Goal: Task Accomplishment & Management: Use online tool/utility

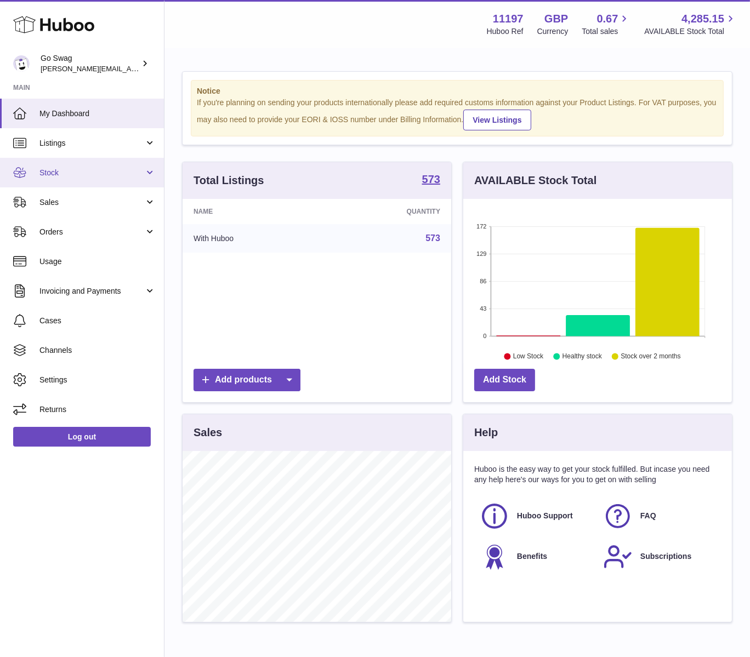
scroll to position [170, 268]
click at [84, 184] on link "Stock" at bounding box center [82, 173] width 164 height 30
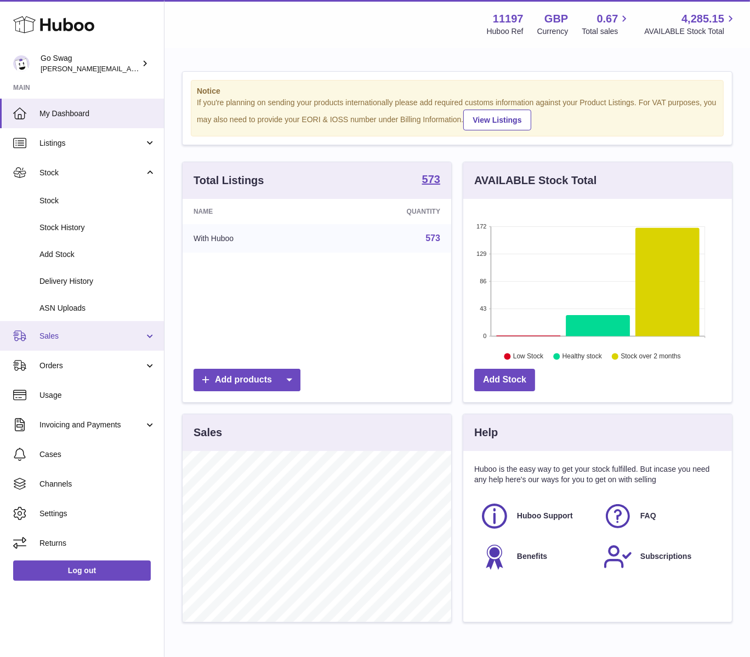
click at [70, 331] on span "Sales" at bounding box center [91, 336] width 105 height 10
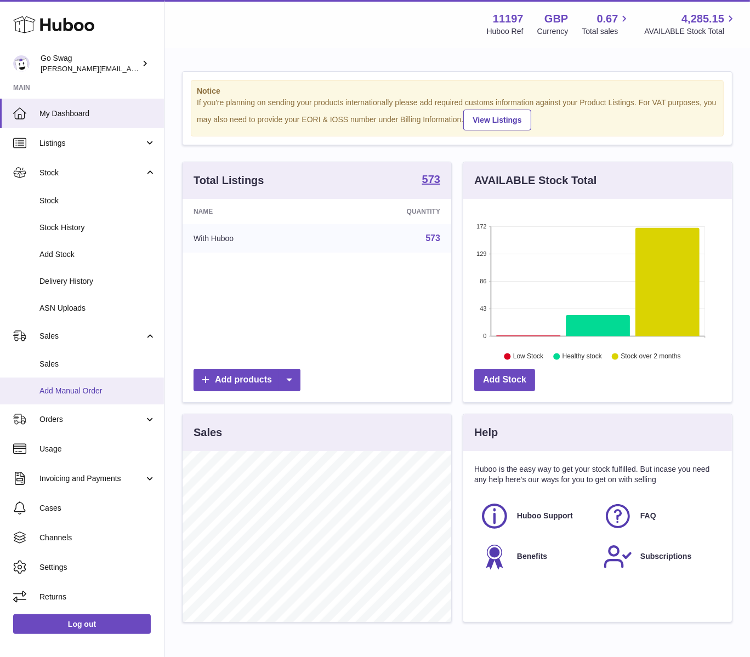
click at [61, 377] on link "Add Manual Order" at bounding box center [82, 390] width 164 height 27
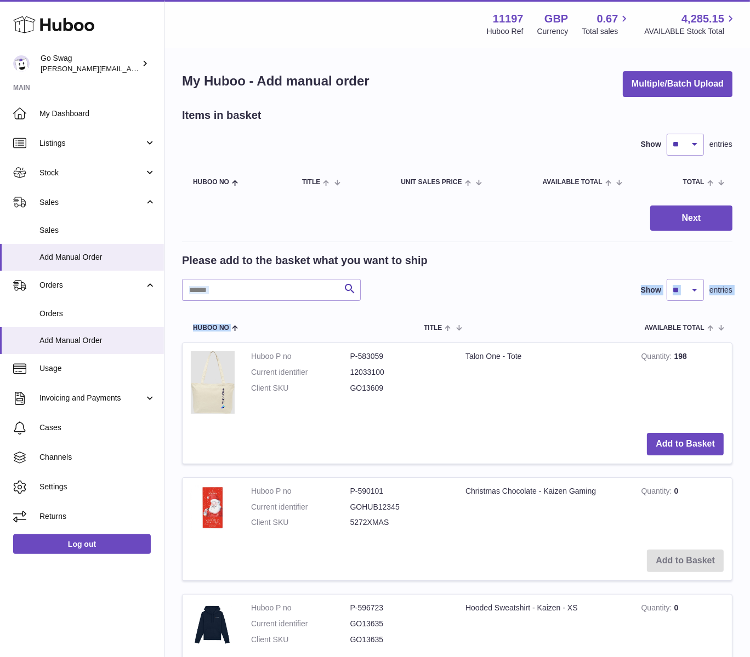
drag, startPoint x: 287, startPoint y: 299, endPoint x: 285, endPoint y: 292, distance: 6.7
click at [285, 292] on input "text" at bounding box center [271, 290] width 179 height 22
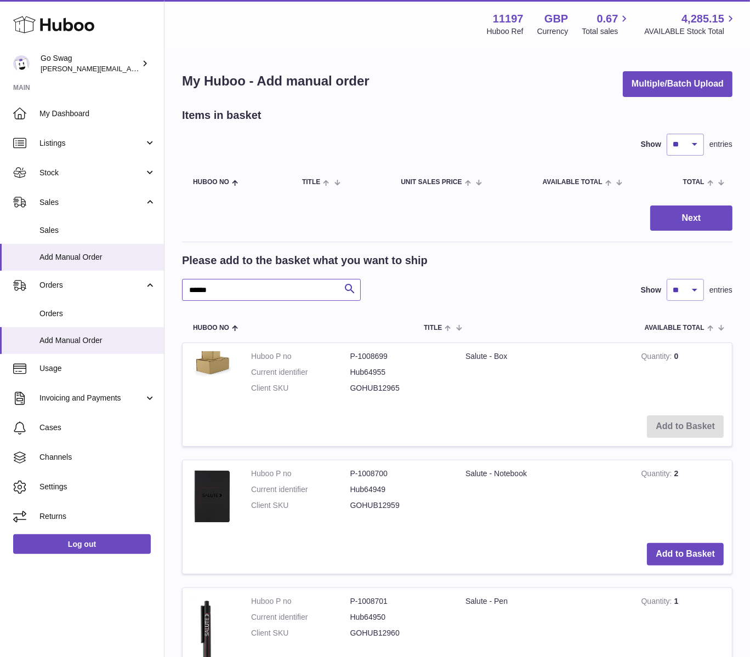
type input "******"
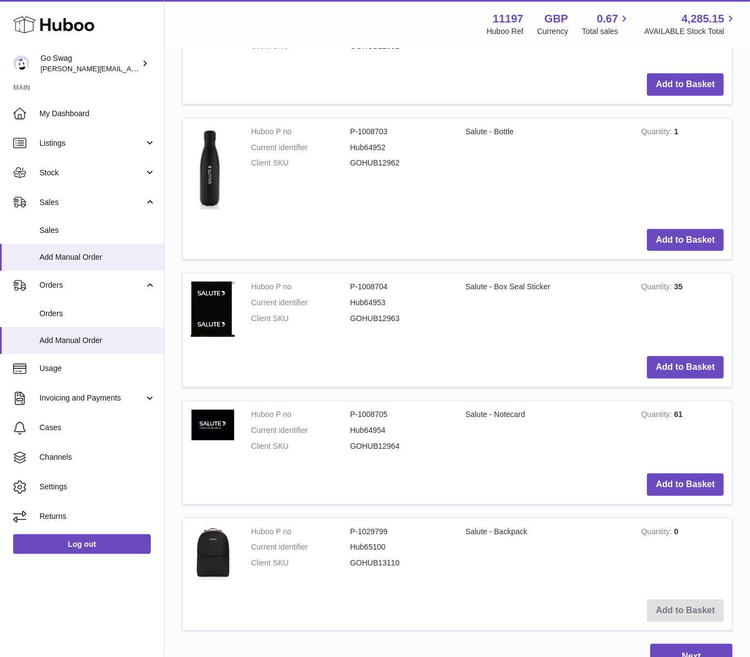
scroll to position [866, 0]
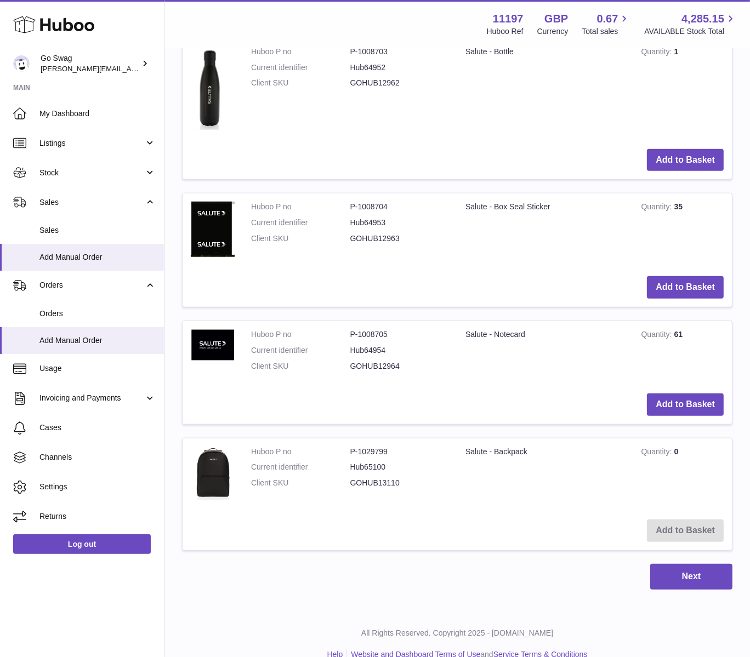
drag, startPoint x: 287, startPoint y: 461, endPoint x: 240, endPoint y: 462, distance: 47.1
click at [272, 478] on dt "Client SKU" at bounding box center [300, 483] width 99 height 10
drag, startPoint x: 510, startPoint y: 437, endPoint x: 380, endPoint y: 455, distance: 131.6
click at [491, 438] on td "Salute - Backpack" at bounding box center [545, 474] width 176 height 73
drag, startPoint x: 378, startPoint y: 460, endPoint x: 750, endPoint y: 339, distance: 390.9
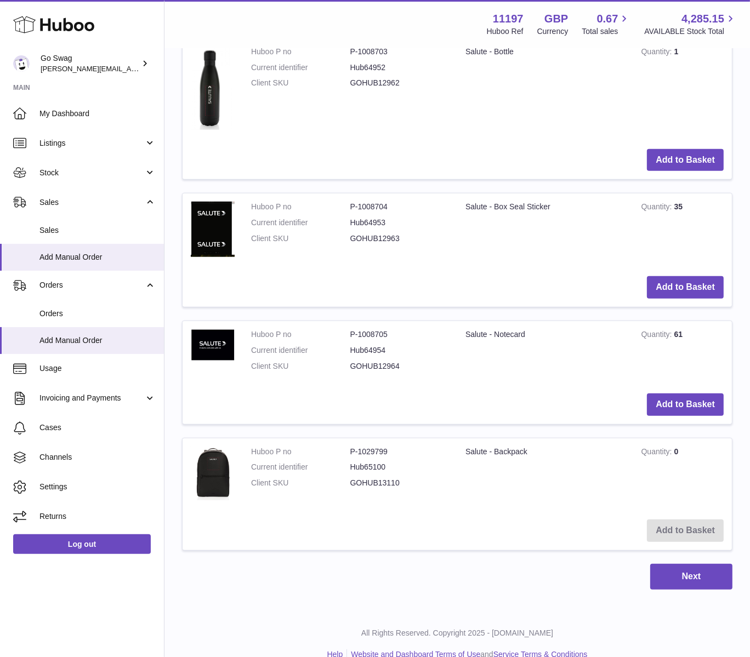
click at [380, 460] on dl "Huboo P no P-1029799 Current identifier Hub65100 Client SKU GOHUB13110" at bounding box center [350, 471] width 198 height 48
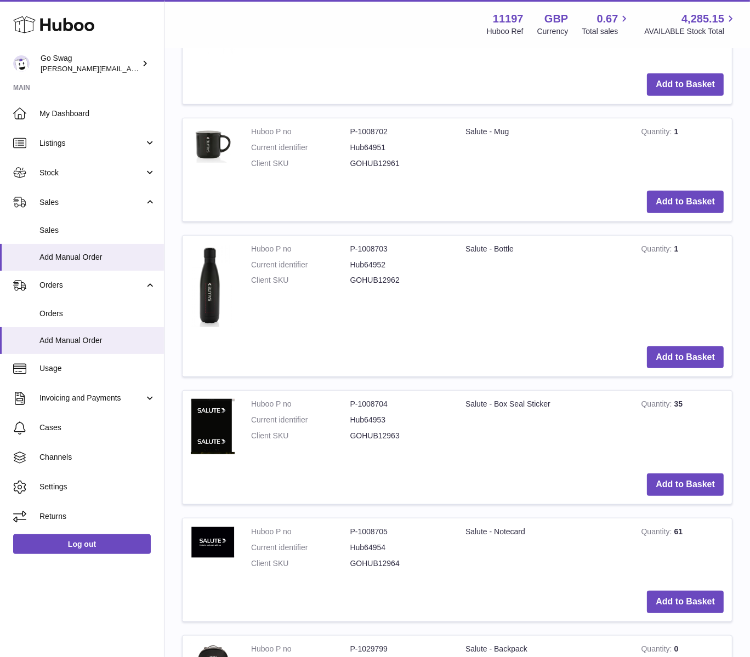
scroll to position [0, 0]
